Goal: Navigation & Orientation: Locate item on page

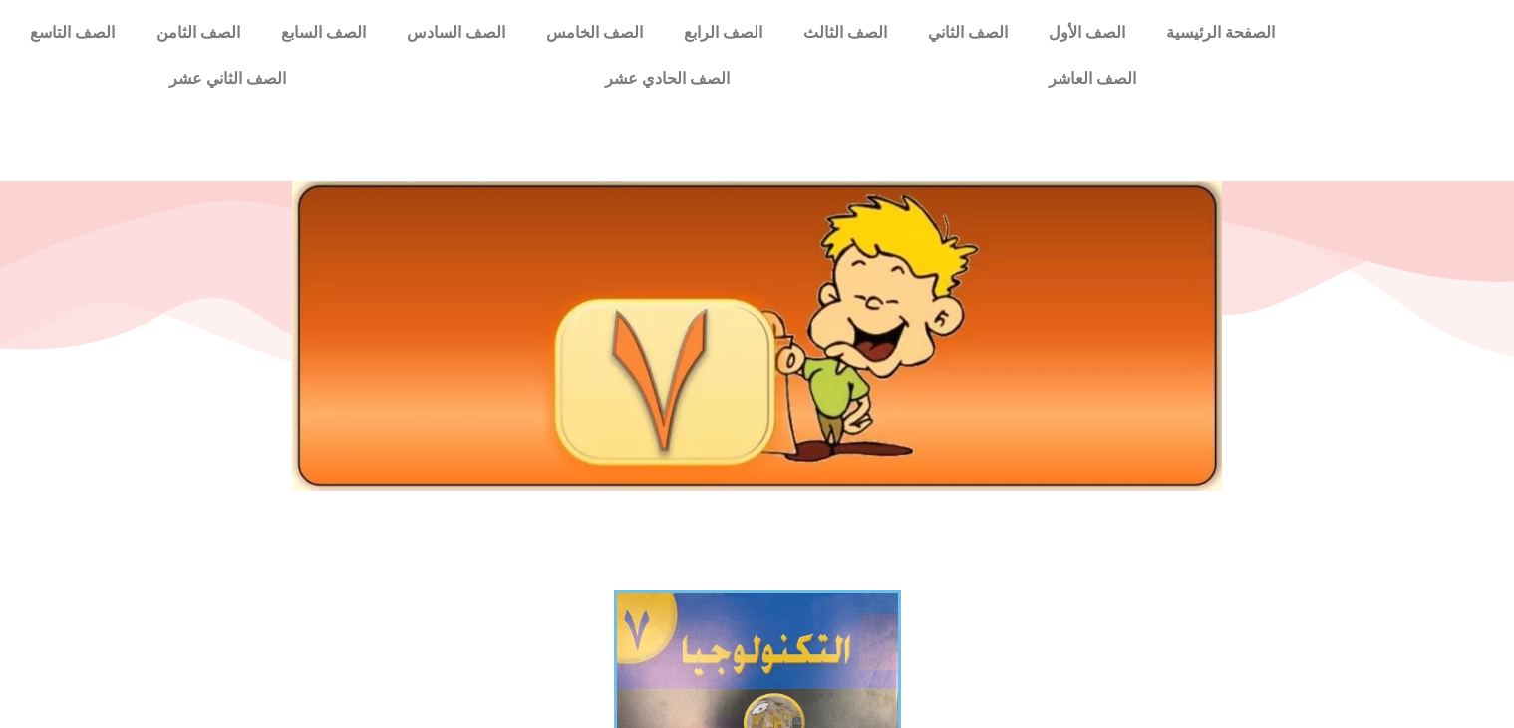
scroll to position [515, 0]
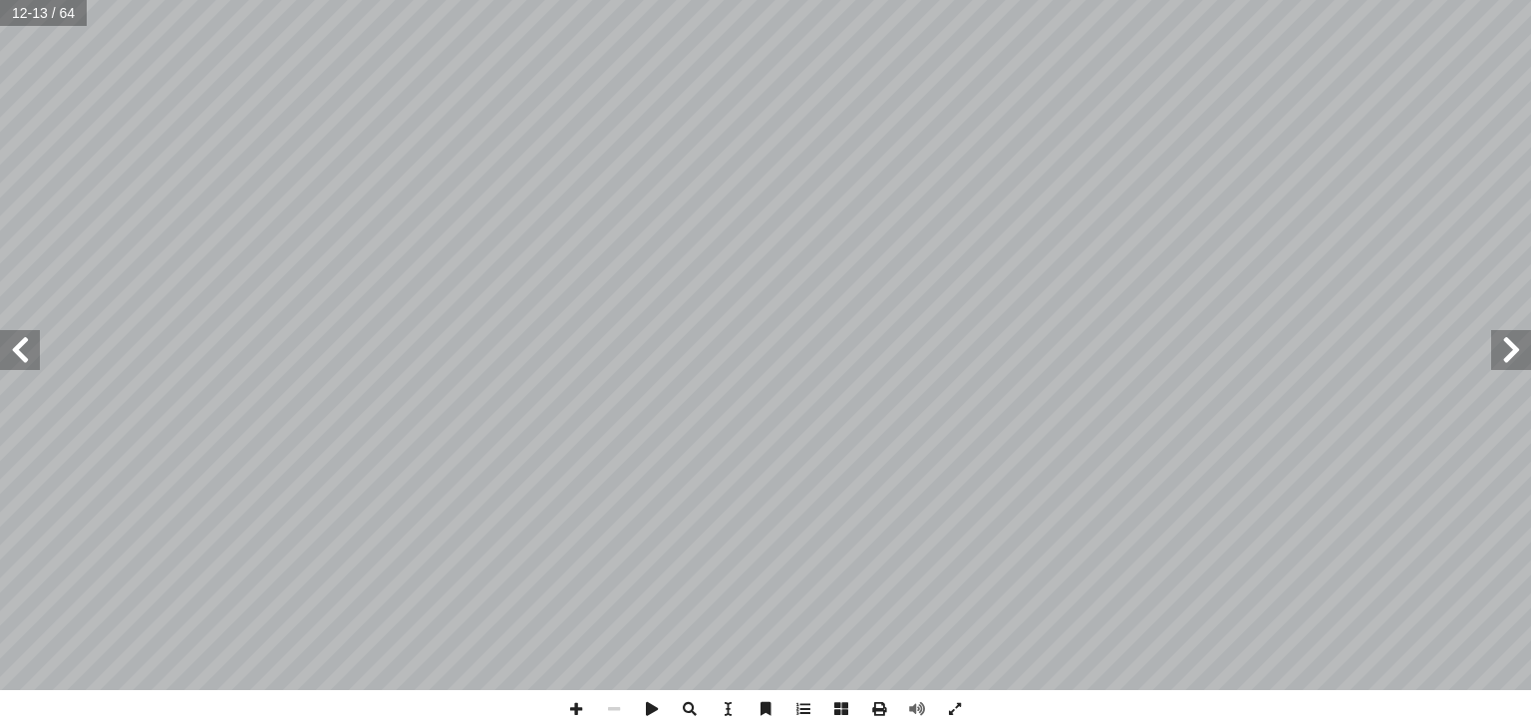
click at [16, 352] on span at bounding box center [20, 350] width 40 height 40
click at [27, 366] on span at bounding box center [20, 350] width 40 height 40
click at [1524, 368] on span at bounding box center [1511, 350] width 40 height 40
